Goal: Task Accomplishment & Management: Manage account settings

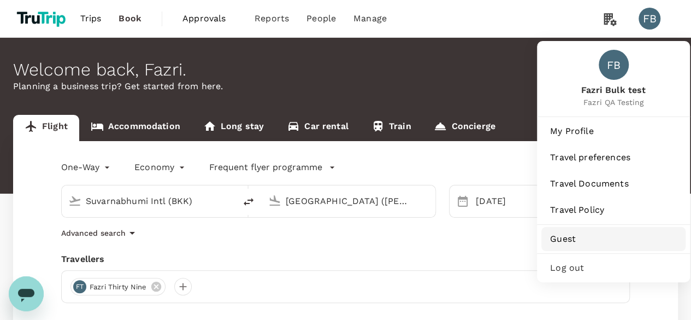
click at [587, 240] on span "Guest" at bounding box center [613, 238] width 127 height 13
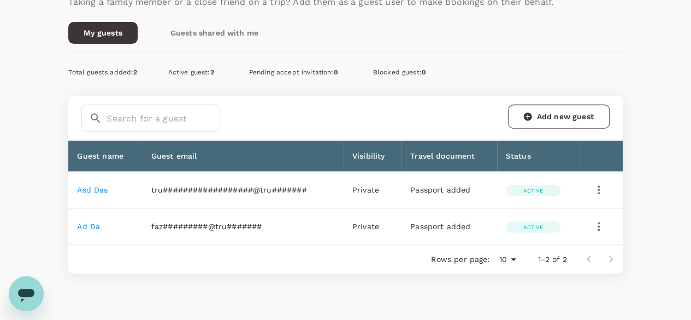
scroll to position [219, 0]
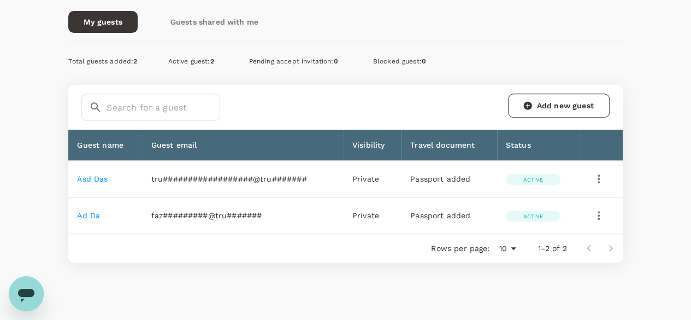
click at [89, 174] on link "asd das" at bounding box center [92, 178] width 31 height 9
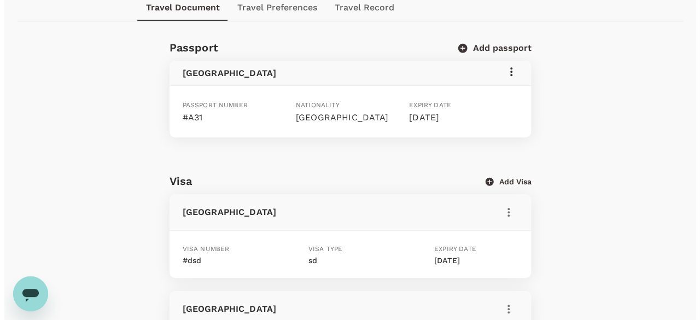
scroll to position [328, 0]
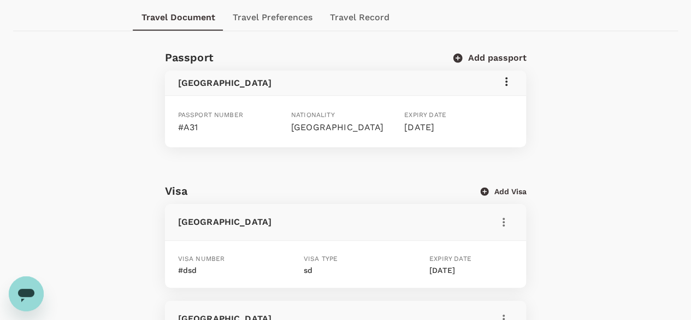
click at [511, 81] on icon at bounding box center [506, 81] width 13 height 13
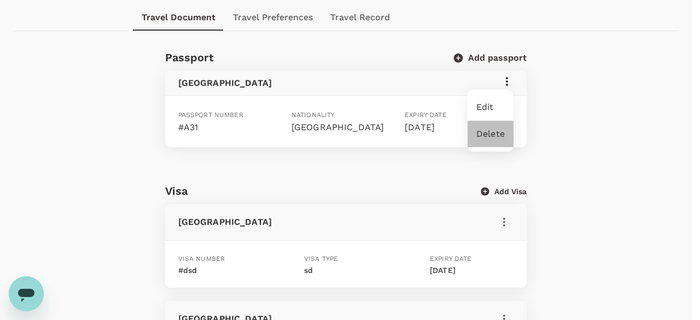
click at [494, 138] on span "Delete" at bounding box center [490, 133] width 28 height 13
drag, startPoint x: 494, startPoint y: 138, endPoint x: 469, endPoint y: 142, distance: 25.5
click at [494, 137] on span "Delete" at bounding box center [490, 133] width 28 height 13
